Goal: Communication & Community: Connect with others

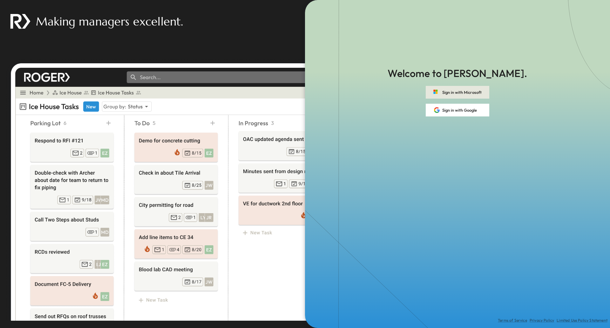
click at [449, 92] on button "Sign in with Microsoft" at bounding box center [458, 92] width 64 height 13
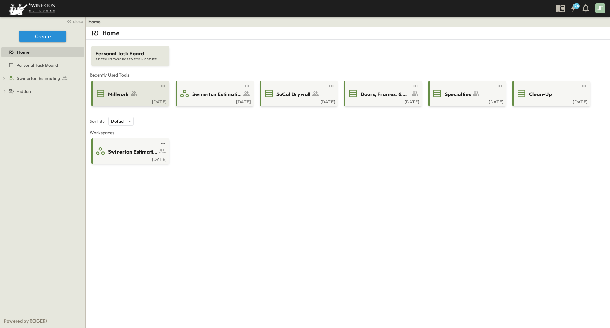
click at [104, 91] on icon at bounding box center [101, 94] width 8 height 8
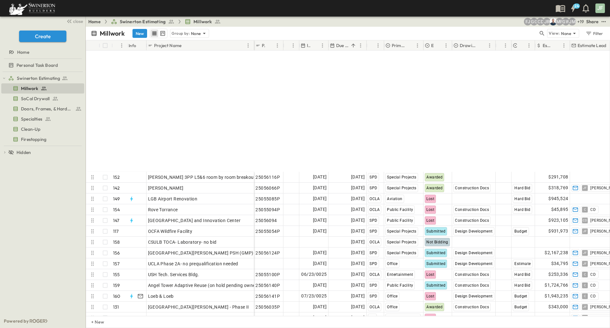
scroll to position [1621, 0]
